Goal: Task Accomplishment & Management: Manage account settings

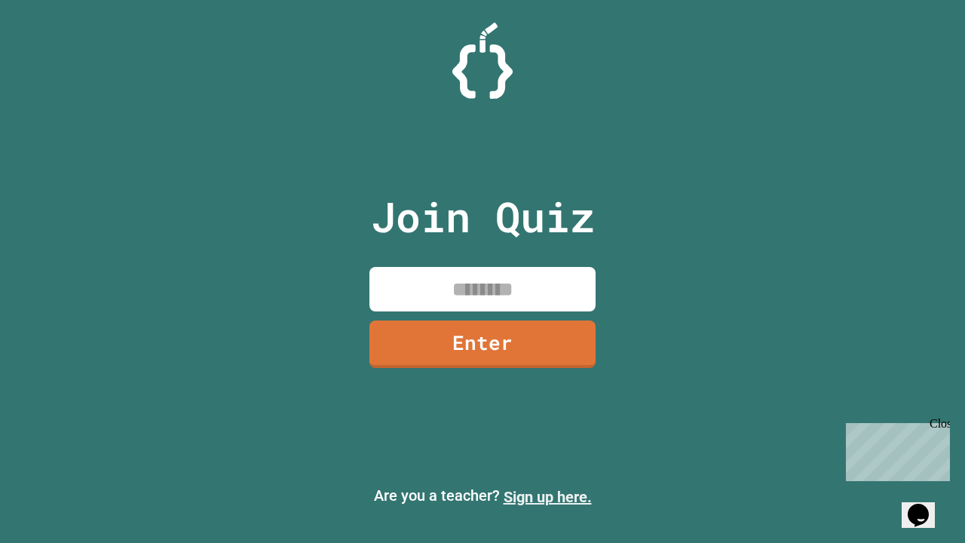
click at [547, 497] on link "Sign up here." at bounding box center [548, 497] width 88 height 18
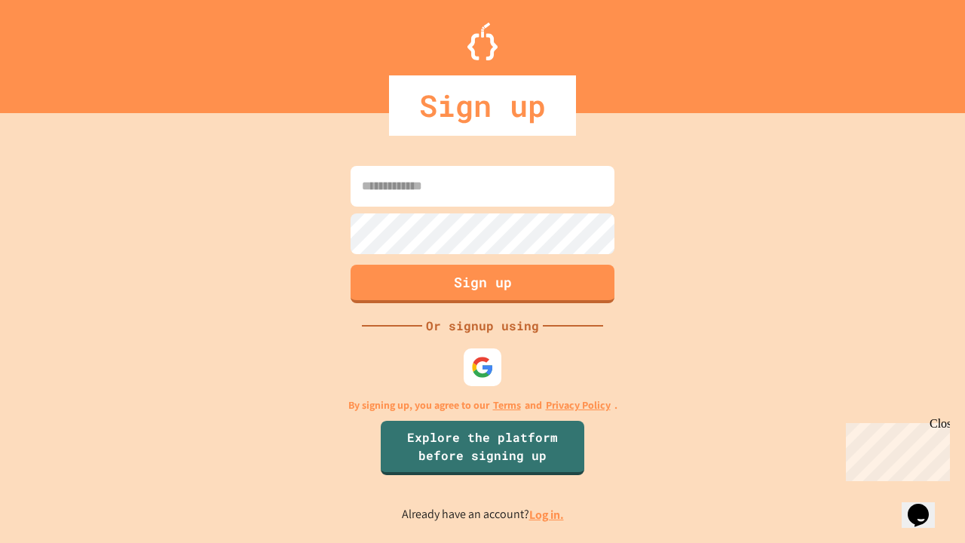
click at [547, 514] on link "Log in." at bounding box center [546, 515] width 35 height 16
